Goal: Navigation & Orientation: Find specific page/section

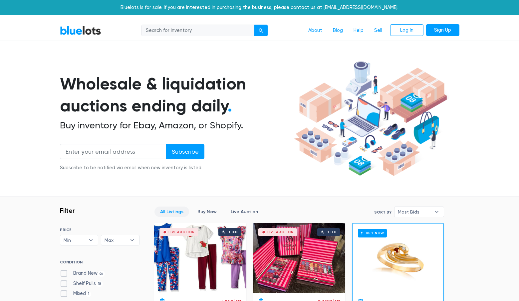
scroll to position [142, 0]
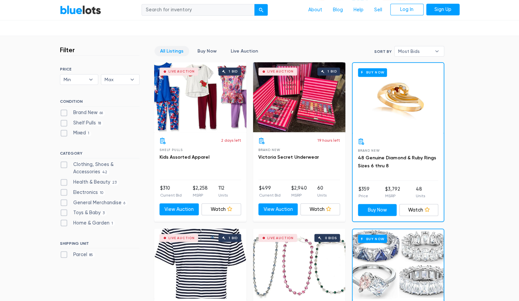
scroll to position [169, 0]
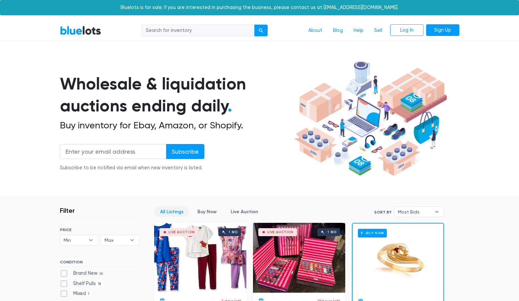
scroll to position [169, 0]
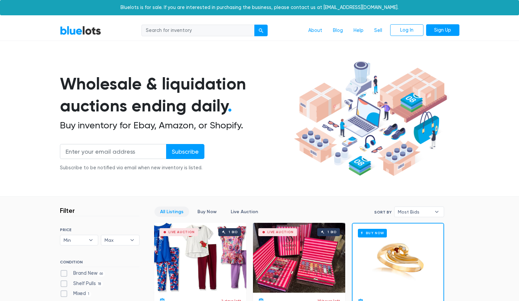
scroll to position [170, 0]
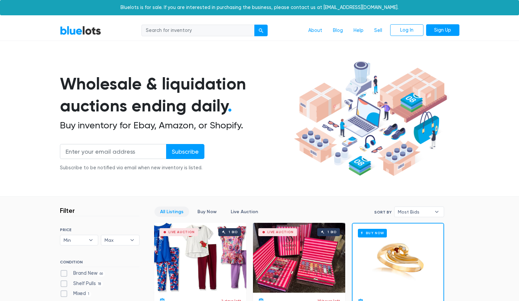
scroll to position [169, 0]
